Goal: Task Accomplishment & Management: Complete application form

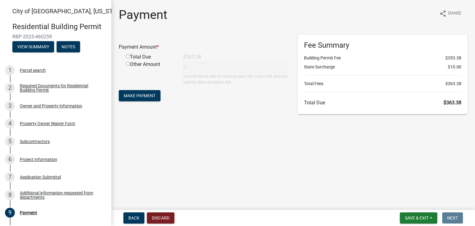
click at [128, 56] on input "radio" at bounding box center [128, 56] width 4 height 4
radio input "true"
type input "363.38"
click at [140, 96] on span "Make Payment" at bounding box center [140, 95] width 32 height 5
